Goal: Task Accomplishment & Management: Manage account settings

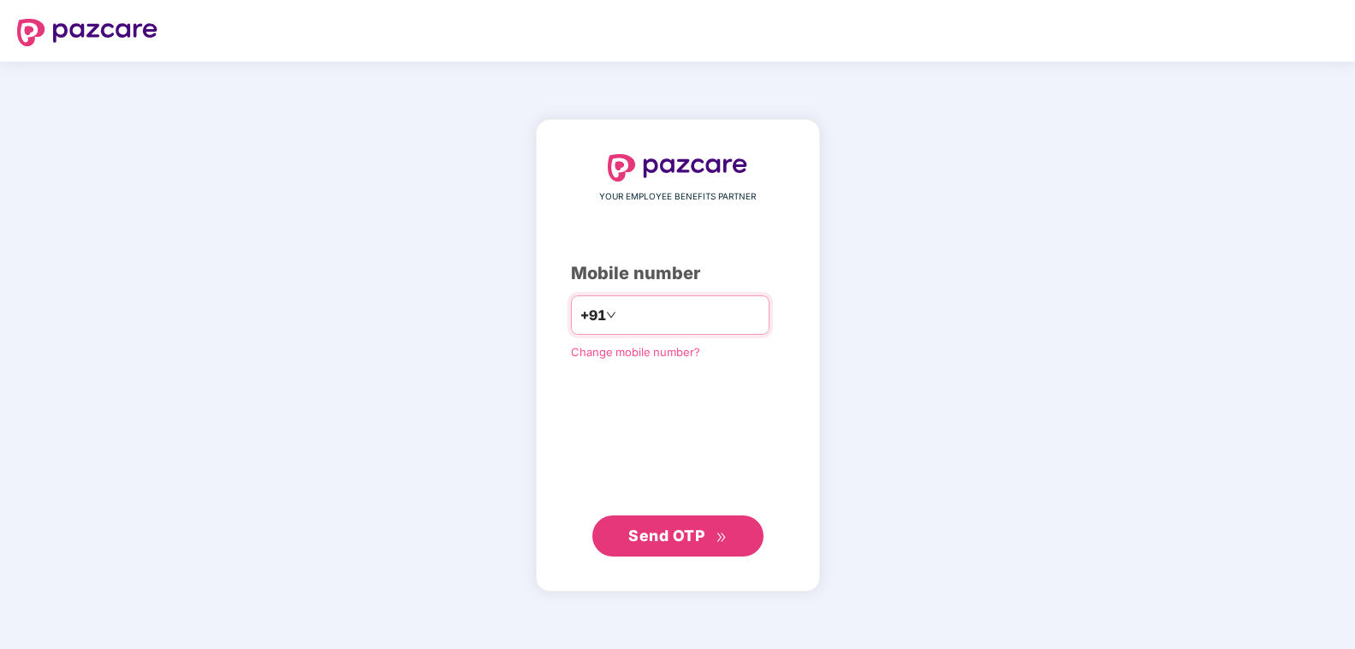
type input "**********"
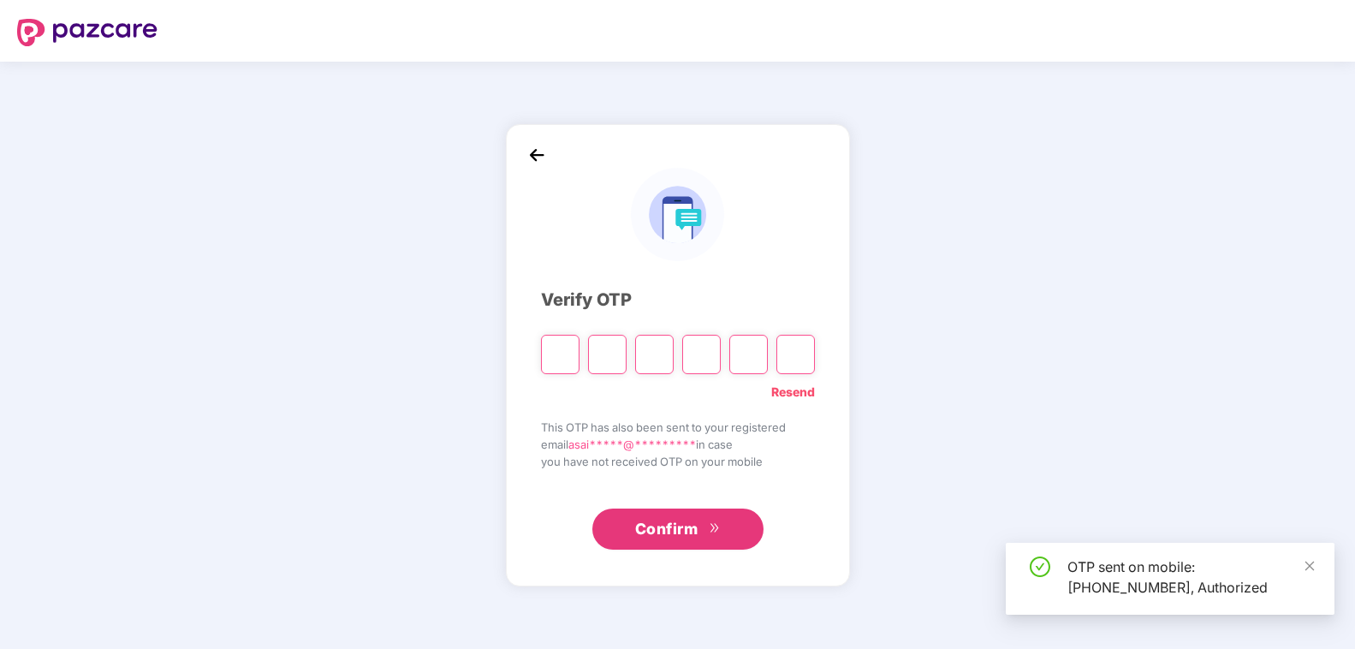
click at [564, 364] on input "Please enter verification code. Digit 1" at bounding box center [560, 354] width 39 height 39
type input "*"
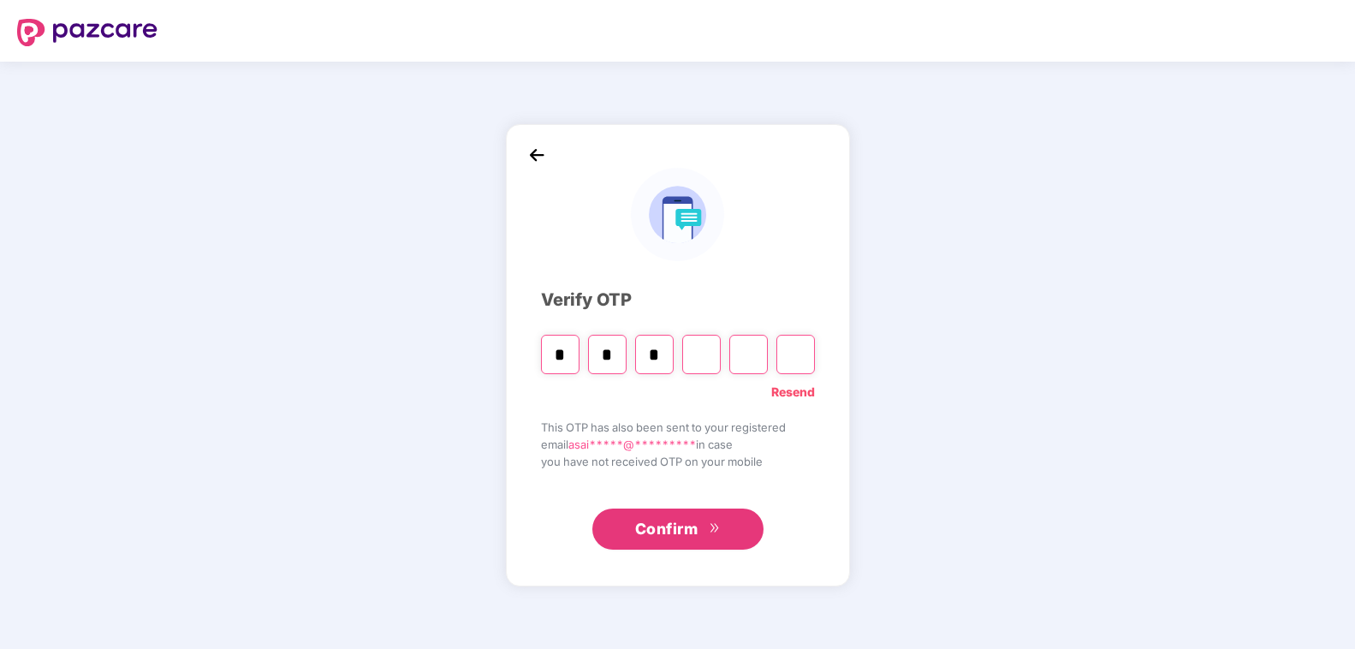
type input "*"
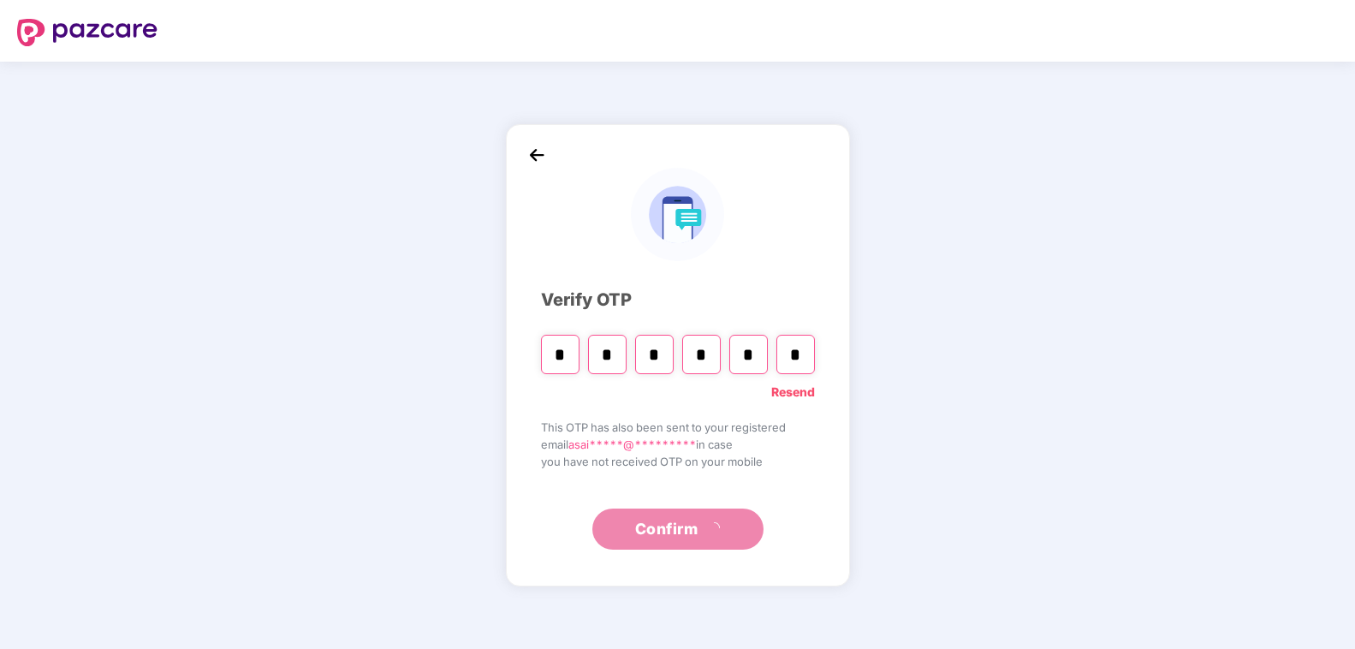
type input "*"
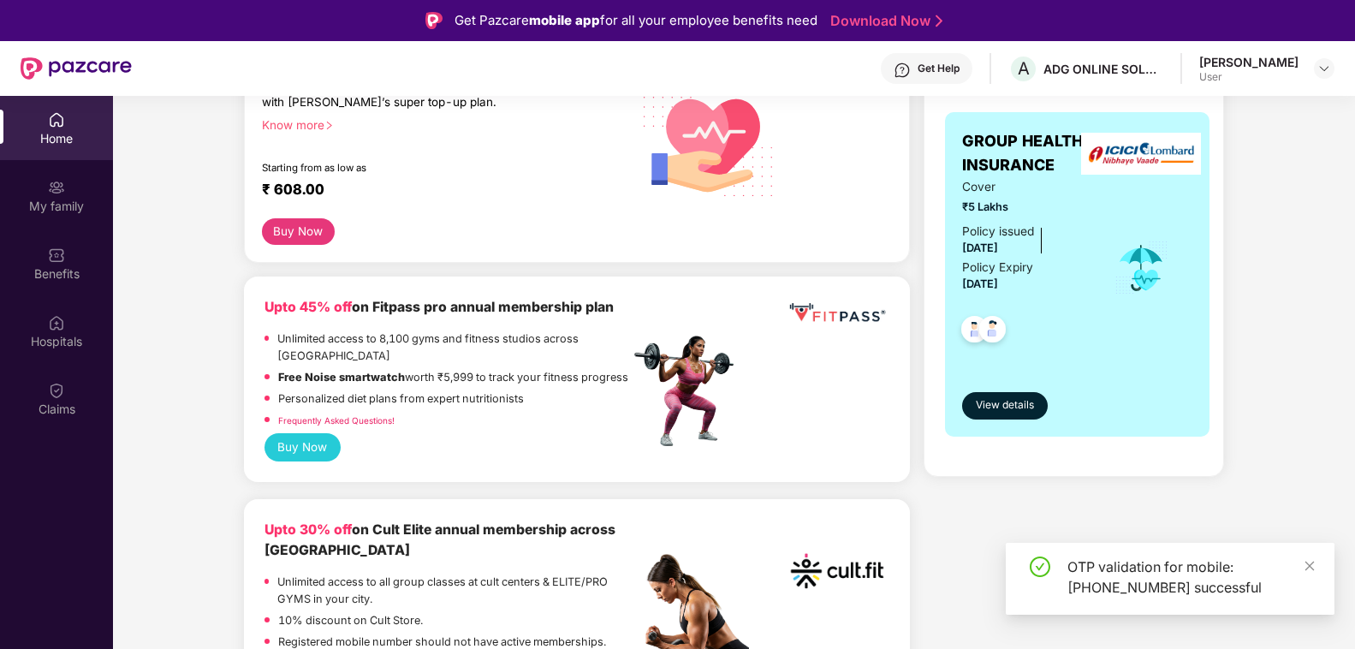
scroll to position [349, 0]
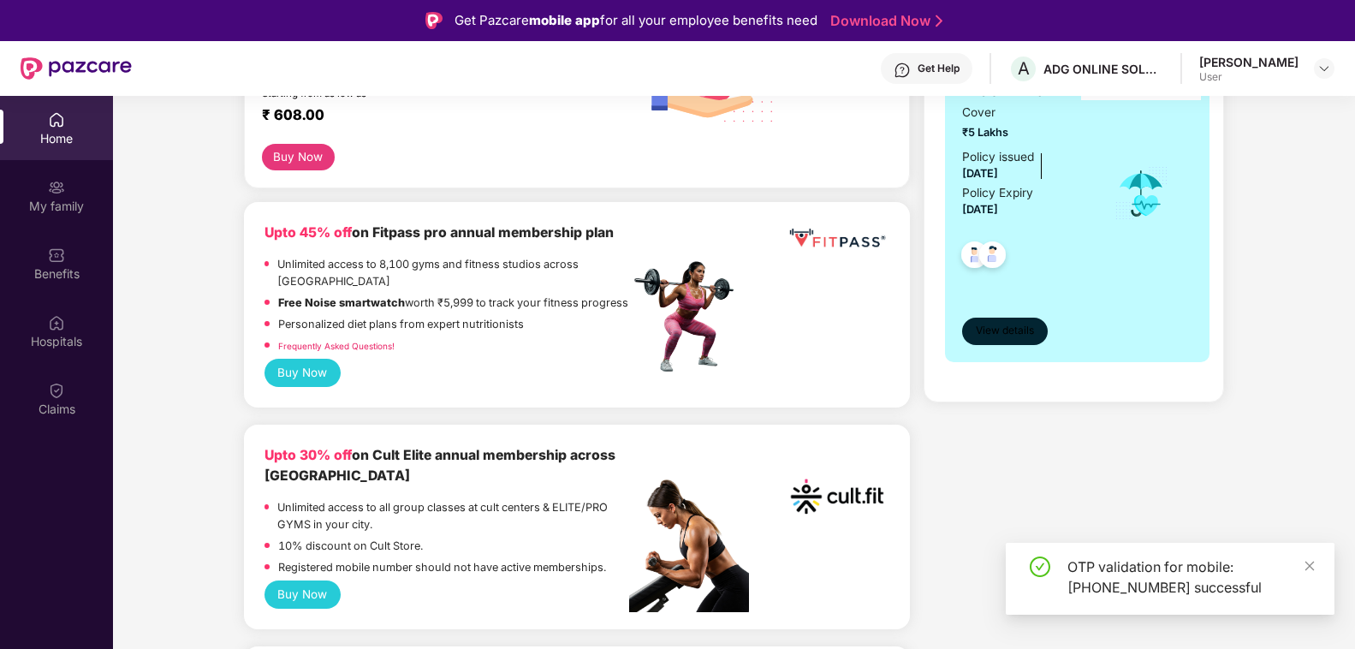
click at [1008, 330] on span "View details" at bounding box center [1005, 331] width 58 height 16
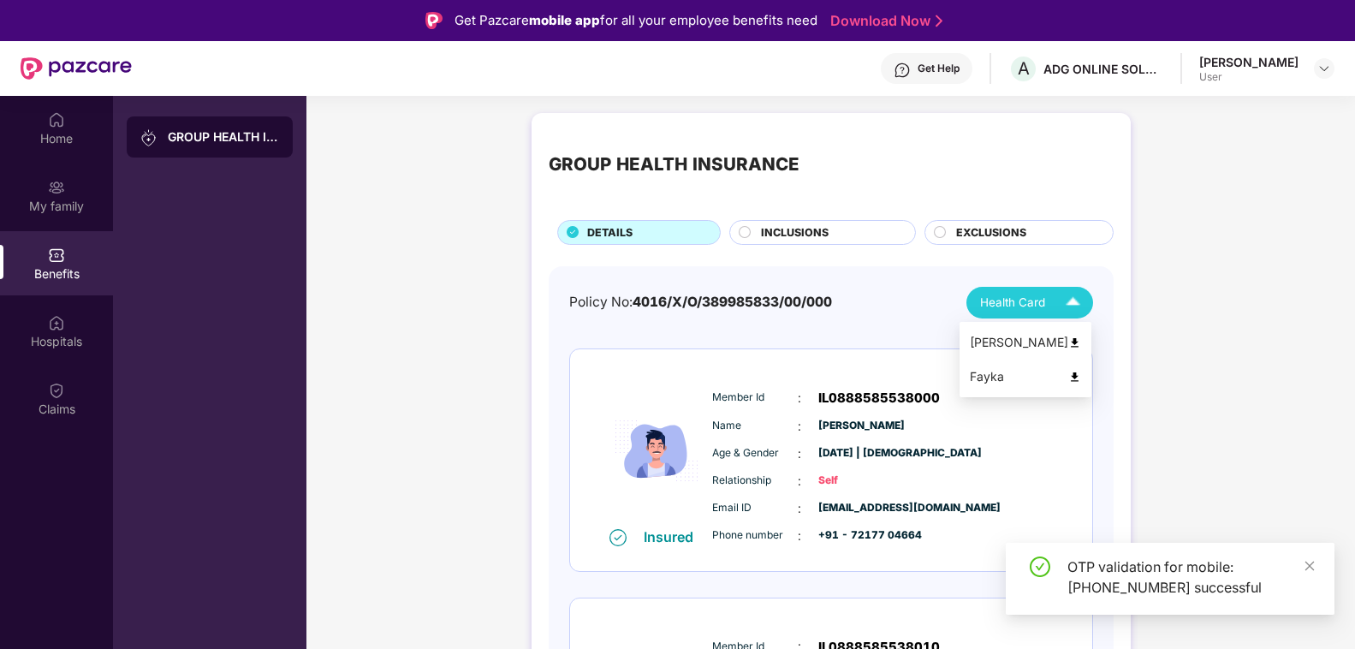
click at [1068, 298] on img at bounding box center [1073, 303] width 30 height 30
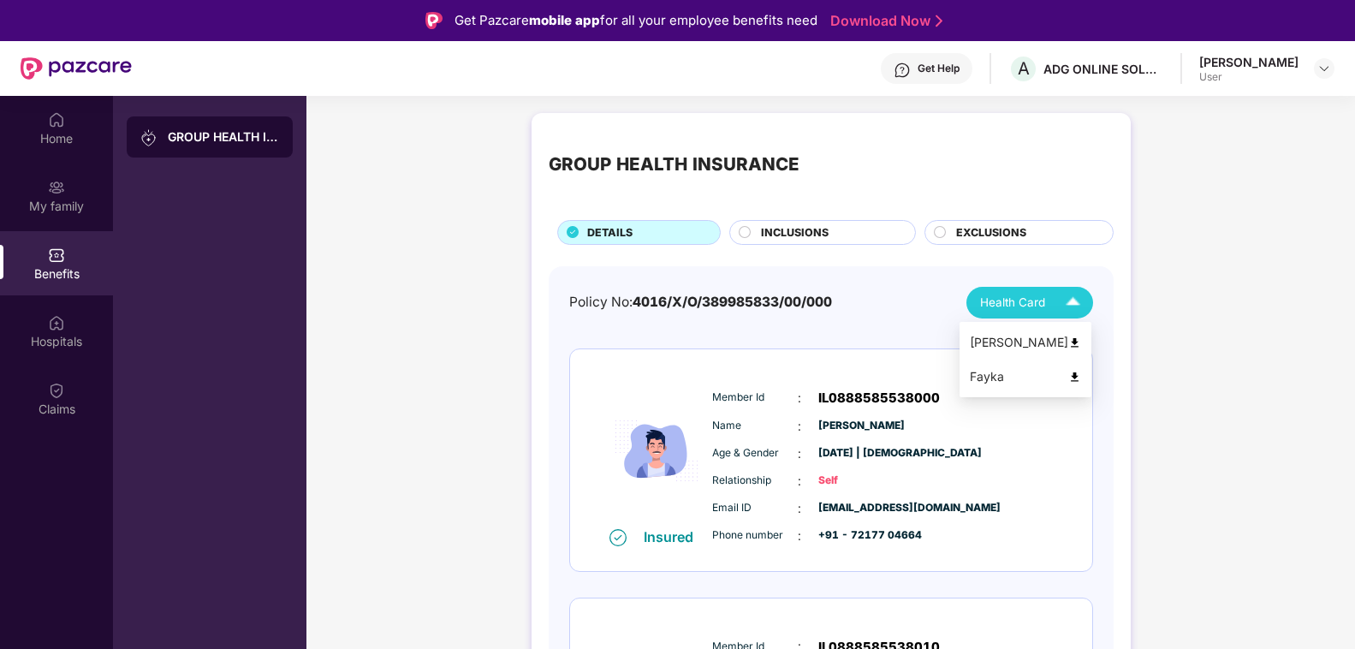
click at [1070, 345] on img at bounding box center [1074, 342] width 13 height 13
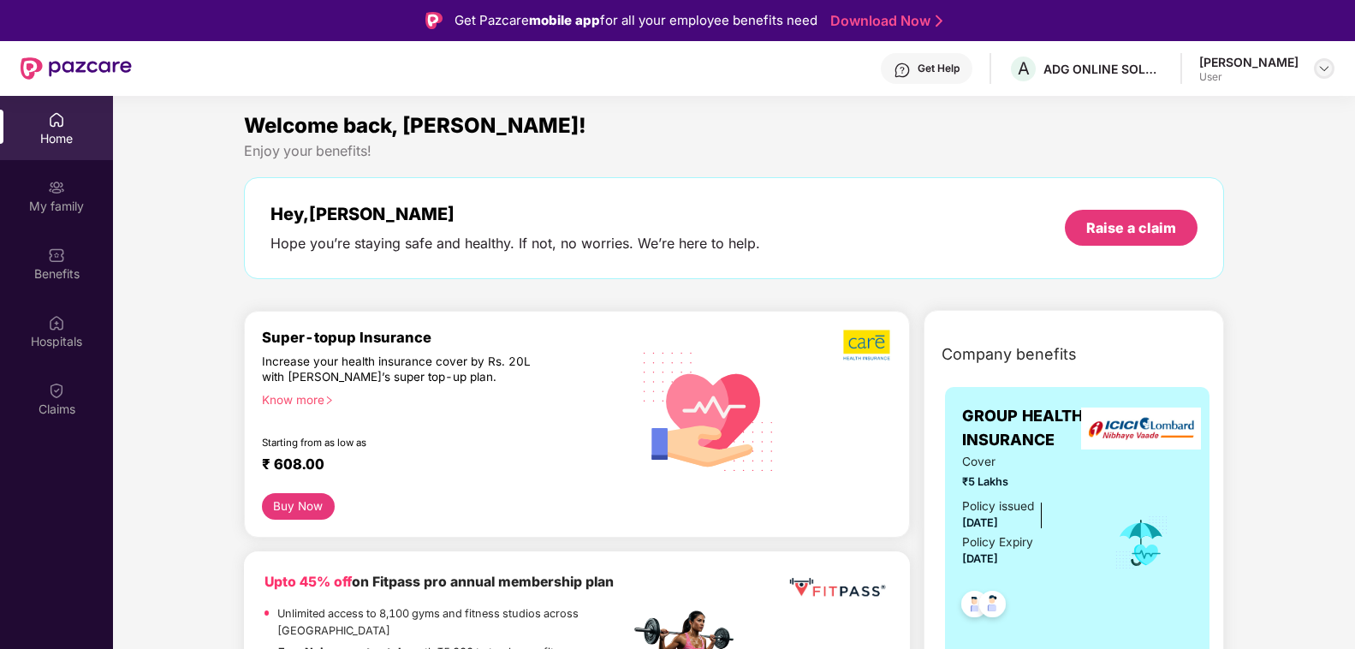
click at [1329, 69] on img at bounding box center [1324, 69] width 14 height 14
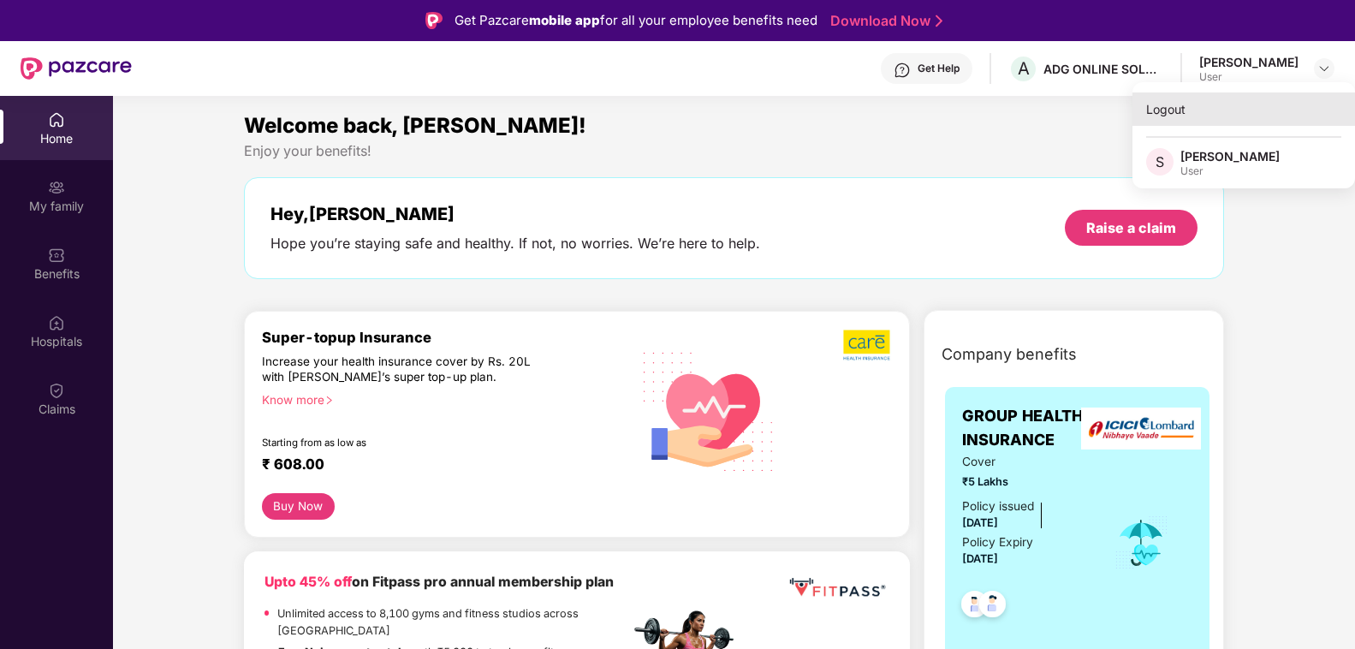
click at [1165, 116] on div "Logout" at bounding box center [1244, 108] width 223 height 33
